Goal: Transaction & Acquisition: Purchase product/service

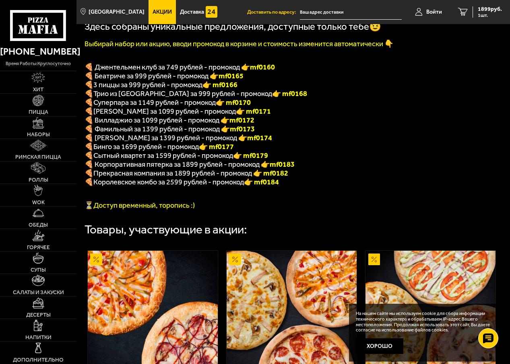
scroll to position [161, 0]
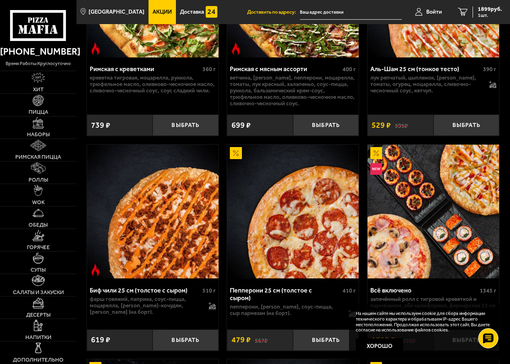
scroll to position [241, 0]
